Goal: Information Seeking & Learning: Learn about a topic

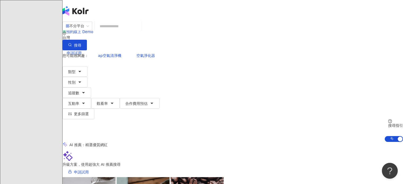
click at [139, 29] on input "search" at bounding box center [118, 26] width 43 height 10
click at [84, 30] on div "不分平台" at bounding box center [75, 26] width 19 height 8
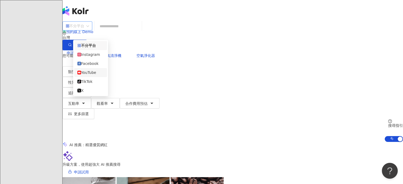
click at [97, 75] on div "YouTube" at bounding box center [90, 73] width 26 height 6
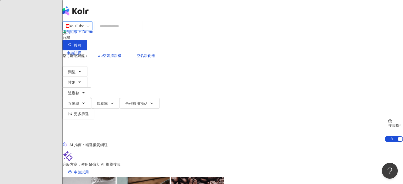
click at [140, 31] on input "search" at bounding box center [118, 26] width 43 height 10
paste input "**********"
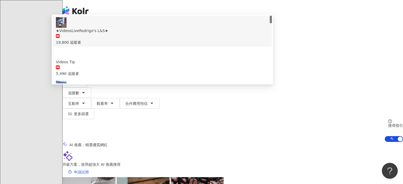
drag, startPoint x: 214, startPoint y: 35, endPoint x: 98, endPoint y: 34, distance: 115.9
click at [98, 34] on div "**********" at bounding box center [232, 35] width 340 height 29
paste input "search"
type input "****"
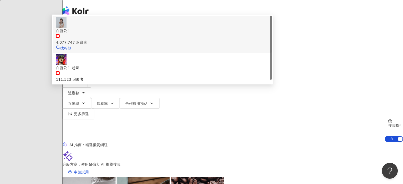
click at [161, 45] on div "4,077,747 追蹤者" at bounding box center [162, 42] width 213 height 6
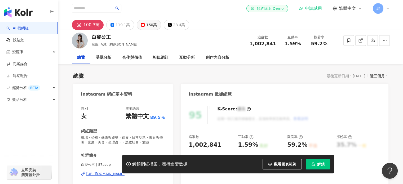
click at [149, 26] on div "160萬" at bounding box center [151, 24] width 11 height 7
click at [147, 25] on div "160萬" at bounding box center [151, 24] width 11 height 7
click at [150, 25] on div "160萬" at bounding box center [151, 24] width 11 height 7
click at [146, 25] on div "160萬" at bounding box center [151, 24] width 11 height 7
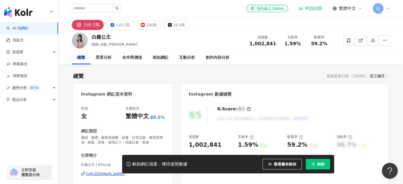
click at [146, 25] on div "160萬" at bounding box center [151, 24] width 11 height 7
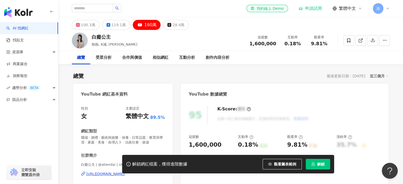
click at [376, 75] on div "近三個月" at bounding box center [378, 76] width 19 height 7
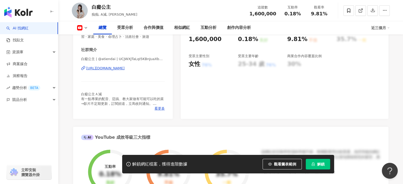
scroll to position [106, 0]
click at [157, 107] on span "看更多" at bounding box center [159, 108] width 10 height 5
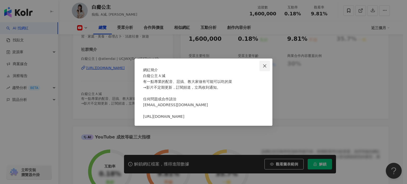
click at [265, 64] on icon "close" at bounding box center [264, 65] width 3 height 3
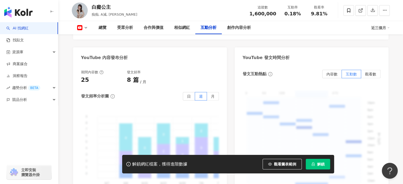
scroll to position [1167, 0]
click at [214, 93] on span "月" at bounding box center [213, 95] width 4 height 4
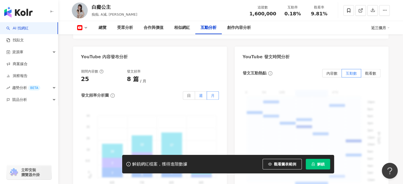
click at [202, 93] on span "週" at bounding box center [201, 95] width 4 height 4
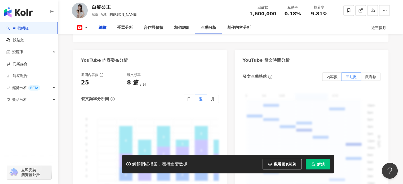
scroll to position [0, 0]
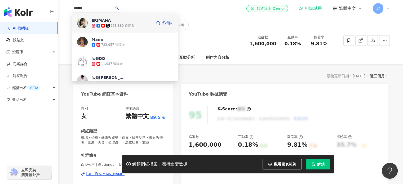
click at [138, 24] on div "638,889 追蹤者" at bounding box center [122, 25] width 60 height 5
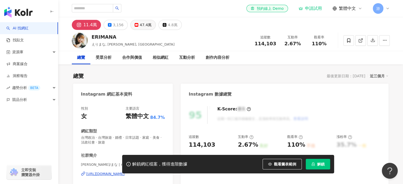
click at [139, 26] on div "47.4萬" at bounding box center [145, 24] width 12 height 7
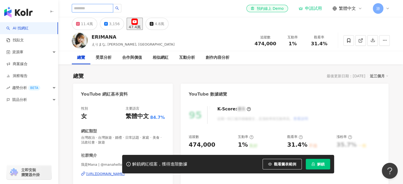
click at [109, 10] on input "search" at bounding box center [92, 8] width 41 height 8
paste input "********"
type input "********"
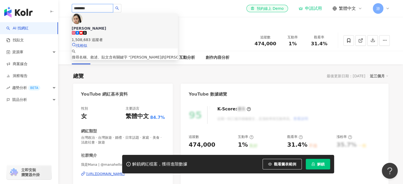
click at [124, 37] on div "1,508,683 追蹤者" at bounding box center [125, 40] width 106 height 6
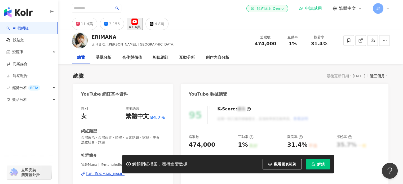
click at [204, 20] on div "11.4萬 3,156 47.4萬 4.8萬" at bounding box center [230, 23] width 339 height 13
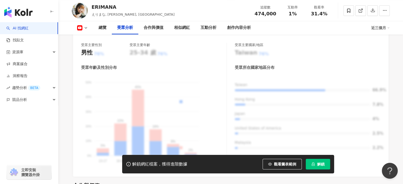
scroll to position [610, 0]
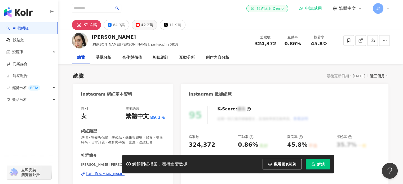
click at [142, 24] on div "42.2萬" at bounding box center [147, 24] width 12 height 7
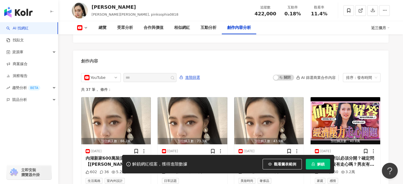
scroll to position [1504, 0]
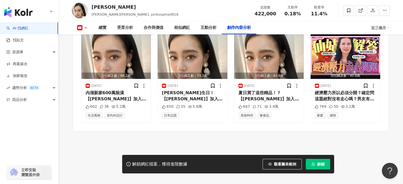
click at [221, 122] on div "YouTube 進階篩選 啟動 關閉 AI 篩選商業合作內容 排序：發布時間 共 37 筆 ， 條件： 預估觸及數：66.2萬 2025/9/4 內湖新家60…" at bounding box center [230, 66] width 315 height 128
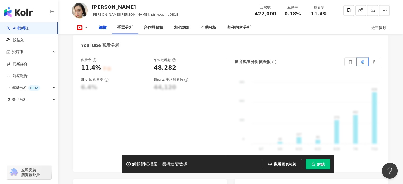
scroll to position [0, 0]
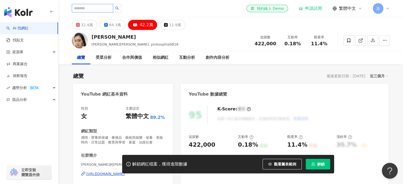
click at [113, 8] on input "search" at bounding box center [92, 8] width 41 height 8
paste input "**********"
type input "**********"
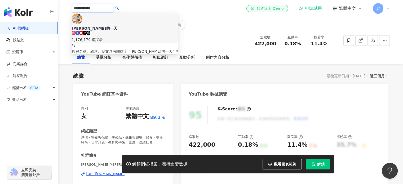
click at [125, 26] on div "柴犬Nana和阿楞的一天" at bounding box center [125, 28] width 106 height 5
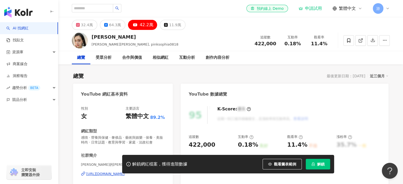
click at [220, 17] on div "32.4萬 64.3萬 42.2萬 11.9萬" at bounding box center [230, 23] width 339 height 13
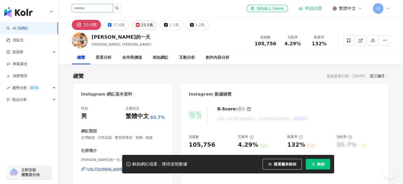
click at [113, 8] on input "search" at bounding box center [92, 8] width 41 height 8
click at [143, 25] on div "23.5萬" at bounding box center [147, 24] width 12 height 7
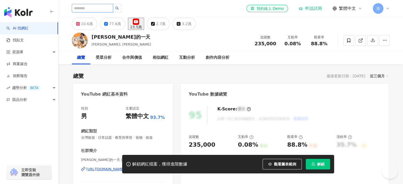
click at [109, 6] on input "search" at bounding box center [92, 8] width 41 height 8
paste input "******"
type input "******"
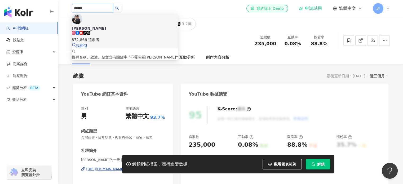
click at [115, 26] on span "[PERSON_NAME]" at bounding box center [125, 28] width 106 height 5
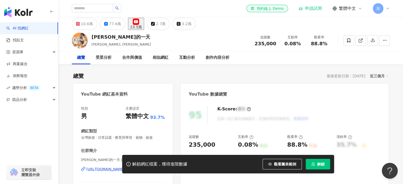
click at [222, 4] on div "[PERSON_NAME] tiktok-icon 872,866 追蹤者 搜尋名稱、敘述、貼文含有關鍵字 “ 不囉嗦看董仔 ” 的網紅 el-icon-cs…" at bounding box center [231, 8] width 318 height 17
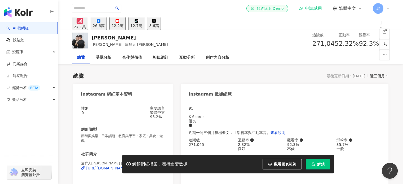
click at [123, 26] on div "12.2萬" at bounding box center [117, 26] width 12 height 4
click at [97, 8] on input "search" at bounding box center [92, 8] width 41 height 8
paste input "*****"
type input "*****"
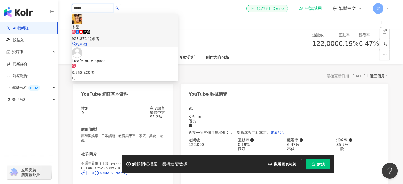
click at [131, 36] on div "928,871 追蹤者" at bounding box center [125, 39] width 106 height 6
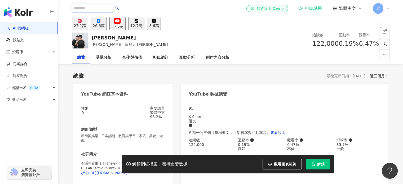
click at [111, 10] on input "search" at bounding box center [92, 8] width 41 height 8
paste input "**********"
type input "**********"
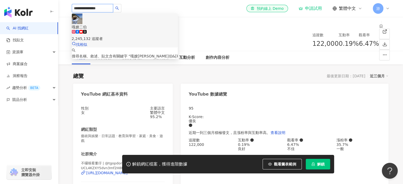
click at [133, 24] on div "嘎嫂二伯 2,245,132 追蹤者" at bounding box center [125, 32] width 106 height 17
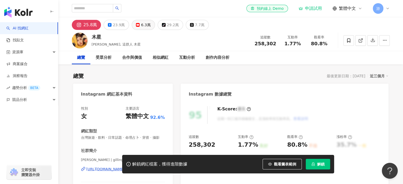
click at [136, 25] on rect at bounding box center [137, 25] width 3 height 2
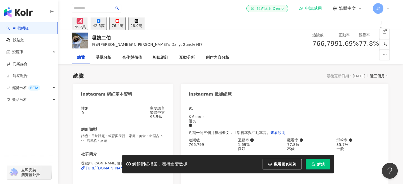
click at [119, 23] on icon at bounding box center [117, 21] width 4 height 4
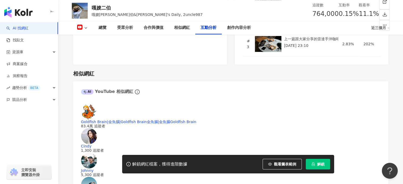
scroll to position [891, 0]
click at [317, 165] on span "解鎖" at bounding box center [320, 164] width 7 height 4
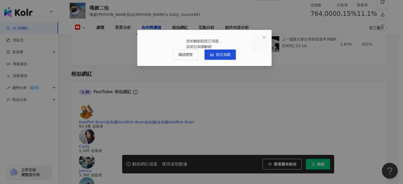
scroll to position [667, 0]
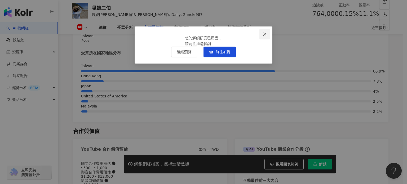
click at [261, 33] on span "Close" at bounding box center [264, 34] width 11 height 4
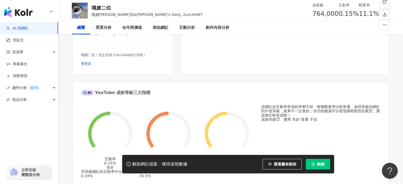
scroll to position [0, 0]
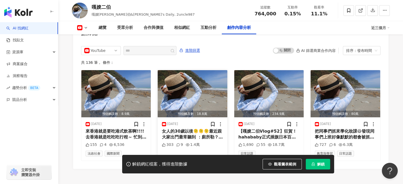
scroll to position [1468, 0]
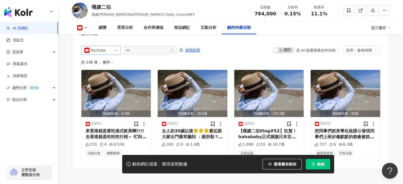
click at [116, 46] on span "YouTube" at bounding box center [100, 50] width 33 height 8
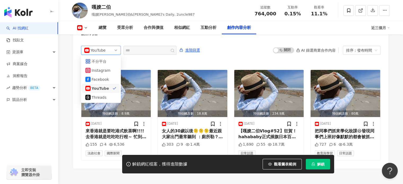
click at [116, 46] on span "YouTube" at bounding box center [100, 50] width 33 height 8
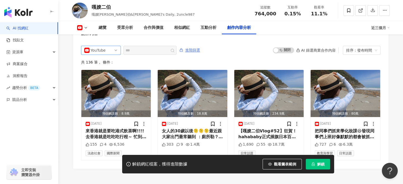
click at [200, 47] on span "進階篩選" at bounding box center [192, 50] width 15 height 8
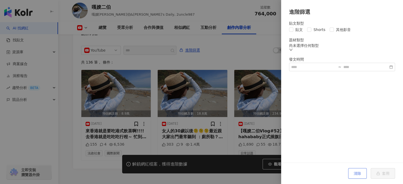
click at [359, 174] on span "清除" at bounding box center [356, 173] width 7 height 4
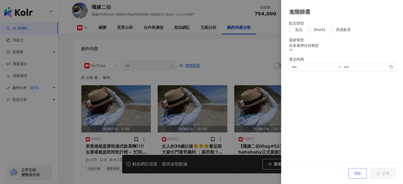
click at [359, 173] on span "清除" at bounding box center [356, 173] width 7 height 4
click at [248, 63] on div at bounding box center [201, 92] width 403 height 184
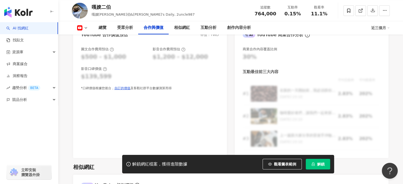
scroll to position [0, 0]
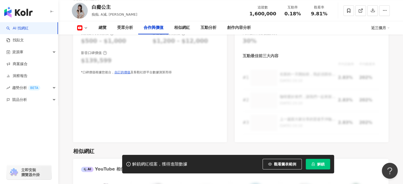
scroll to position [680, 0]
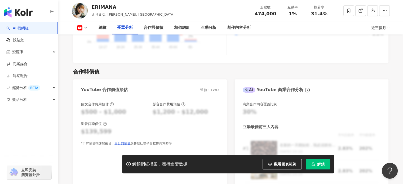
click at [281, 68] on div "合作與價值" at bounding box center [230, 71] width 315 height 7
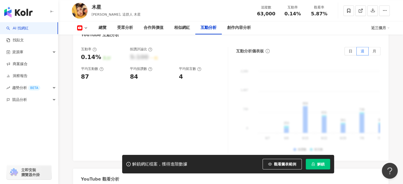
scroll to position [878, 0]
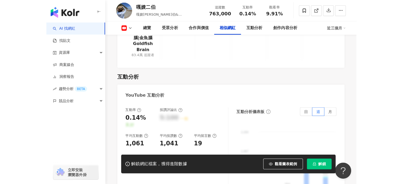
scroll to position [904, 0]
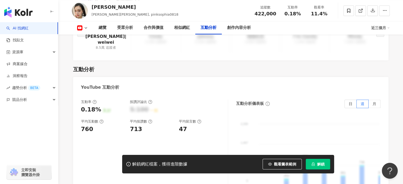
scroll to position [846, 0]
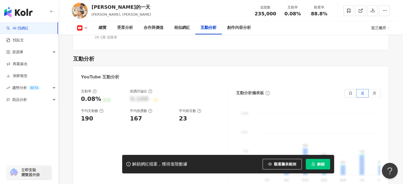
scroll to position [867, 0]
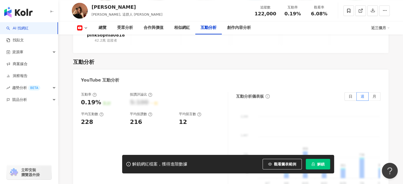
scroll to position [862, 0]
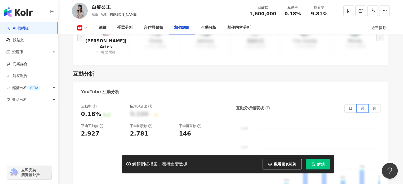
scroll to position [837, 0]
